Goal: Entertainment & Leisure: Consume media (video, audio)

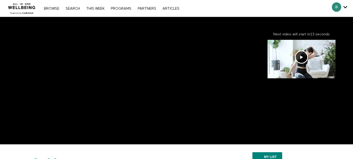
scroll to position [26, 0]
